Goal: Transaction & Acquisition: Purchase product/service

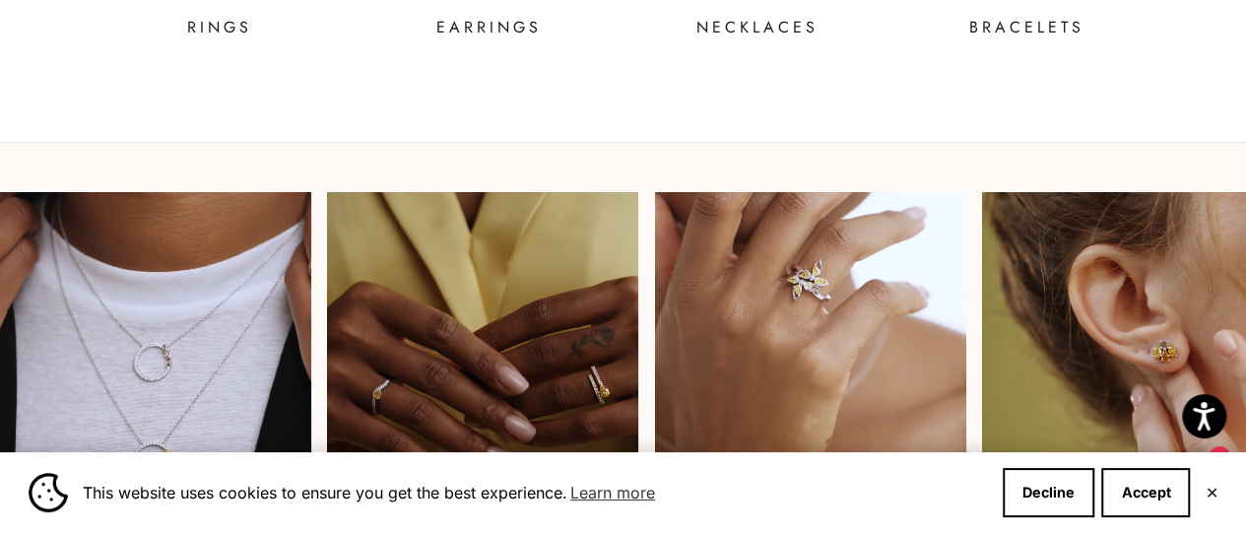
scroll to position [1182, 0]
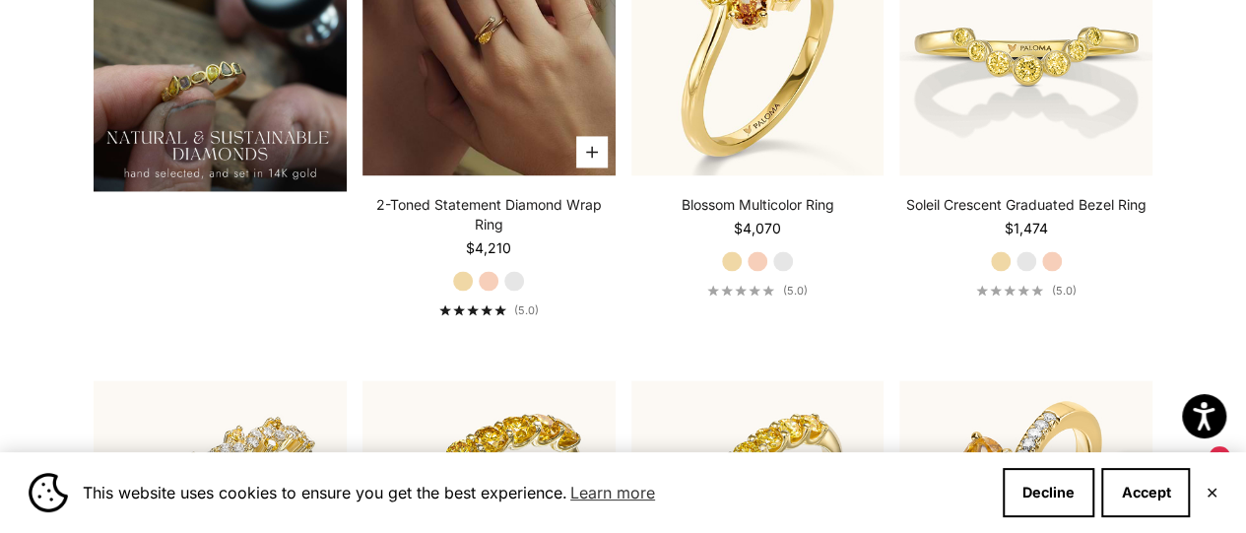
scroll to position [1478, 0]
click at [525, 175] on img at bounding box center [489, 48] width 253 height 253
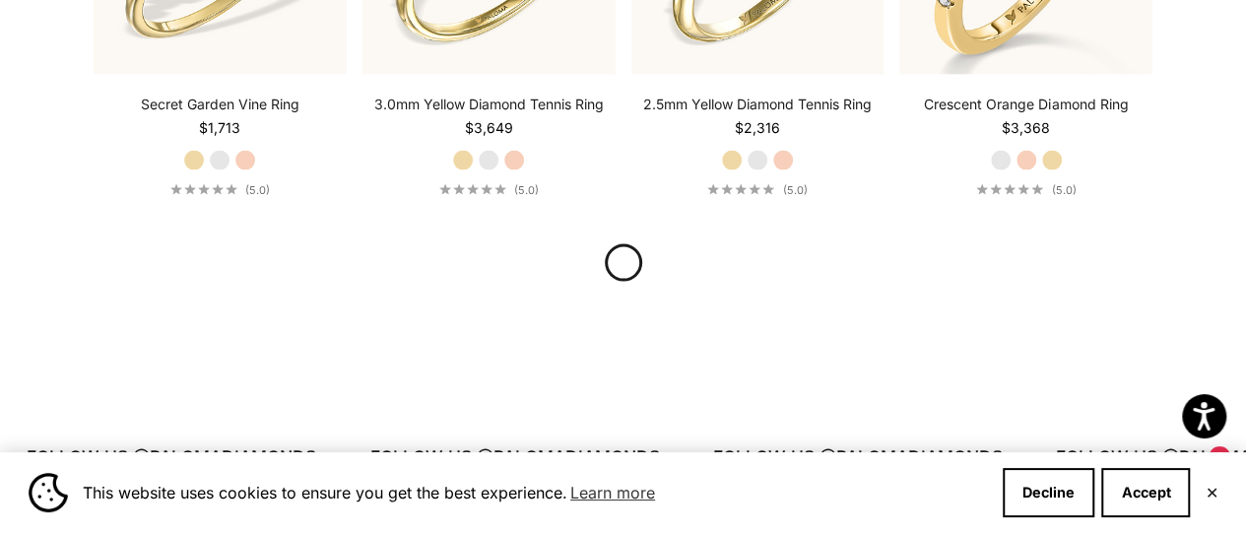
scroll to position [2161, 0]
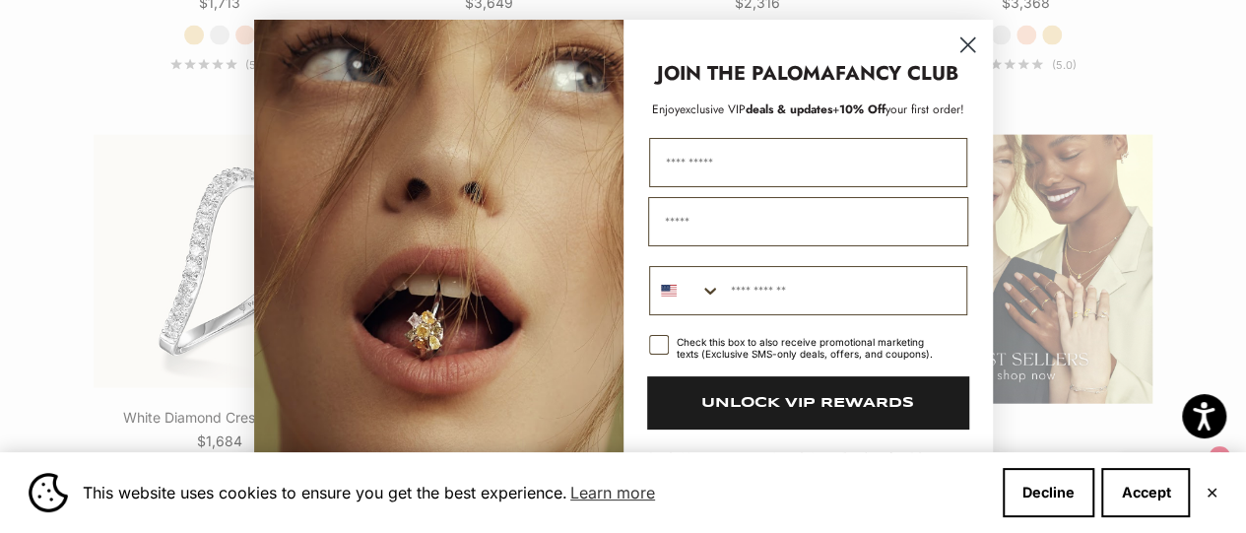
click at [962, 38] on circle "Close dialog" at bounding box center [967, 45] width 33 height 33
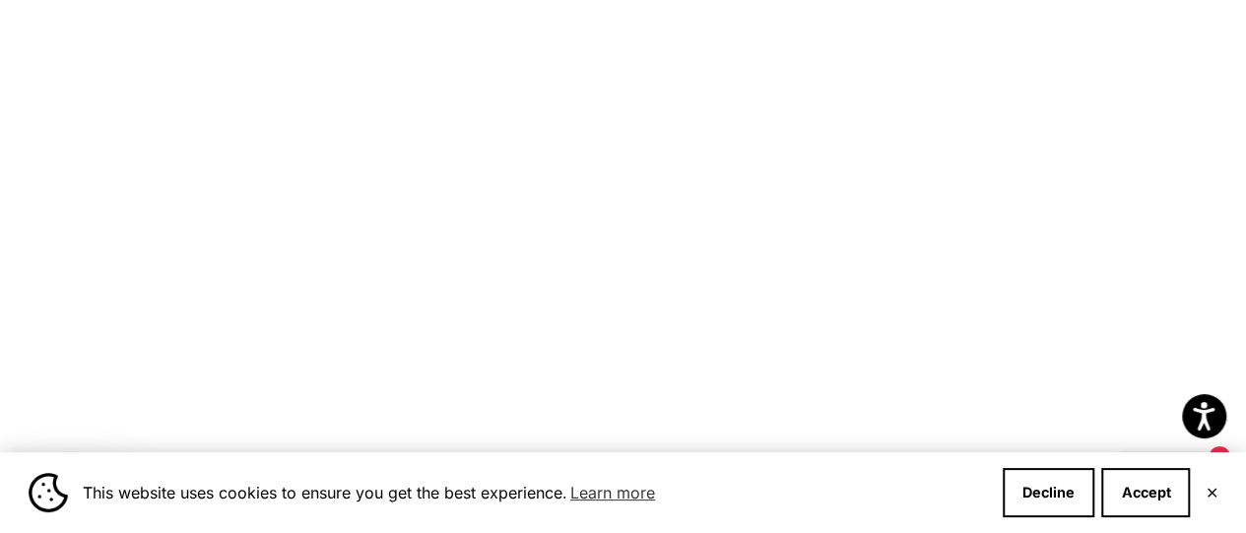
scroll to position [6594, 0]
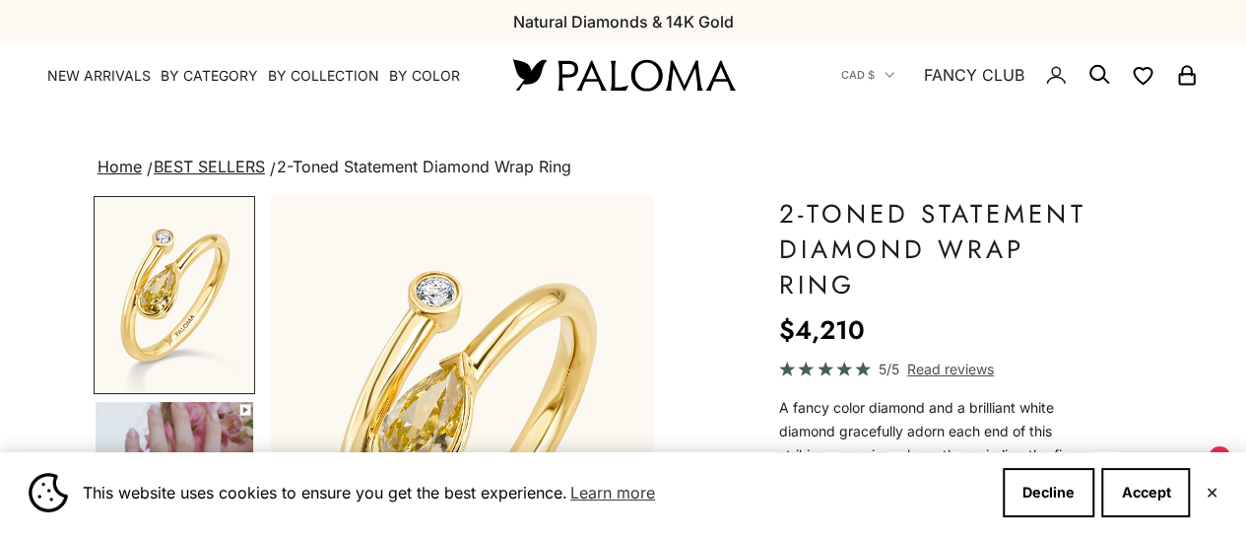
scroll to position [99, 0]
